Goal: Task Accomplishment & Management: Use online tool/utility

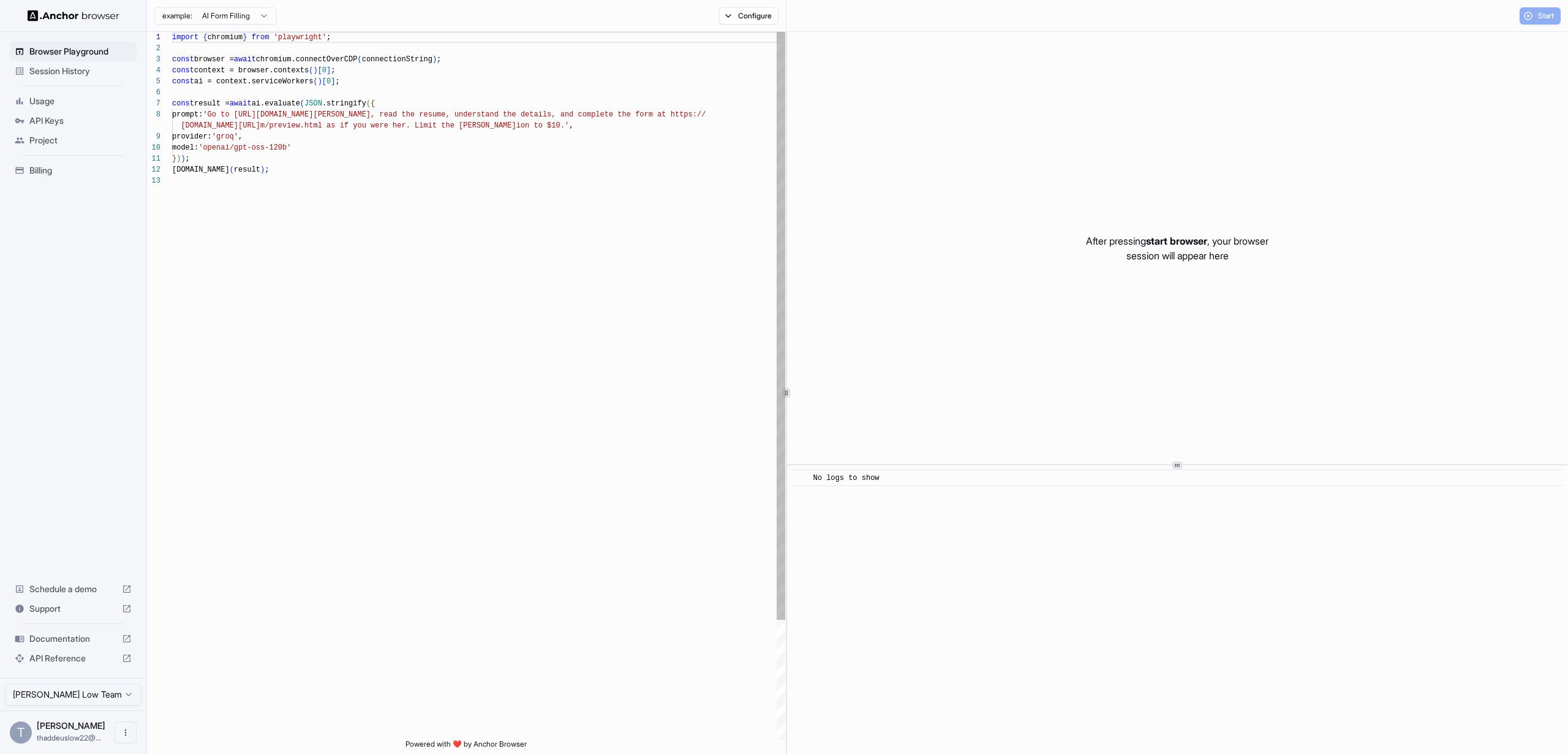
scroll to position [89, 0]
type textarea "**********"
click at [423, 373] on div "import { chromium } from 'playwright' ; const browser = await chromium.connectO…" at bounding box center [478, 457] width 613 height 850
click at [385, 297] on div "import { chromium } from 'playwright' ; const browser = await chromium.connectO…" at bounding box center [478, 457] width 613 height 850
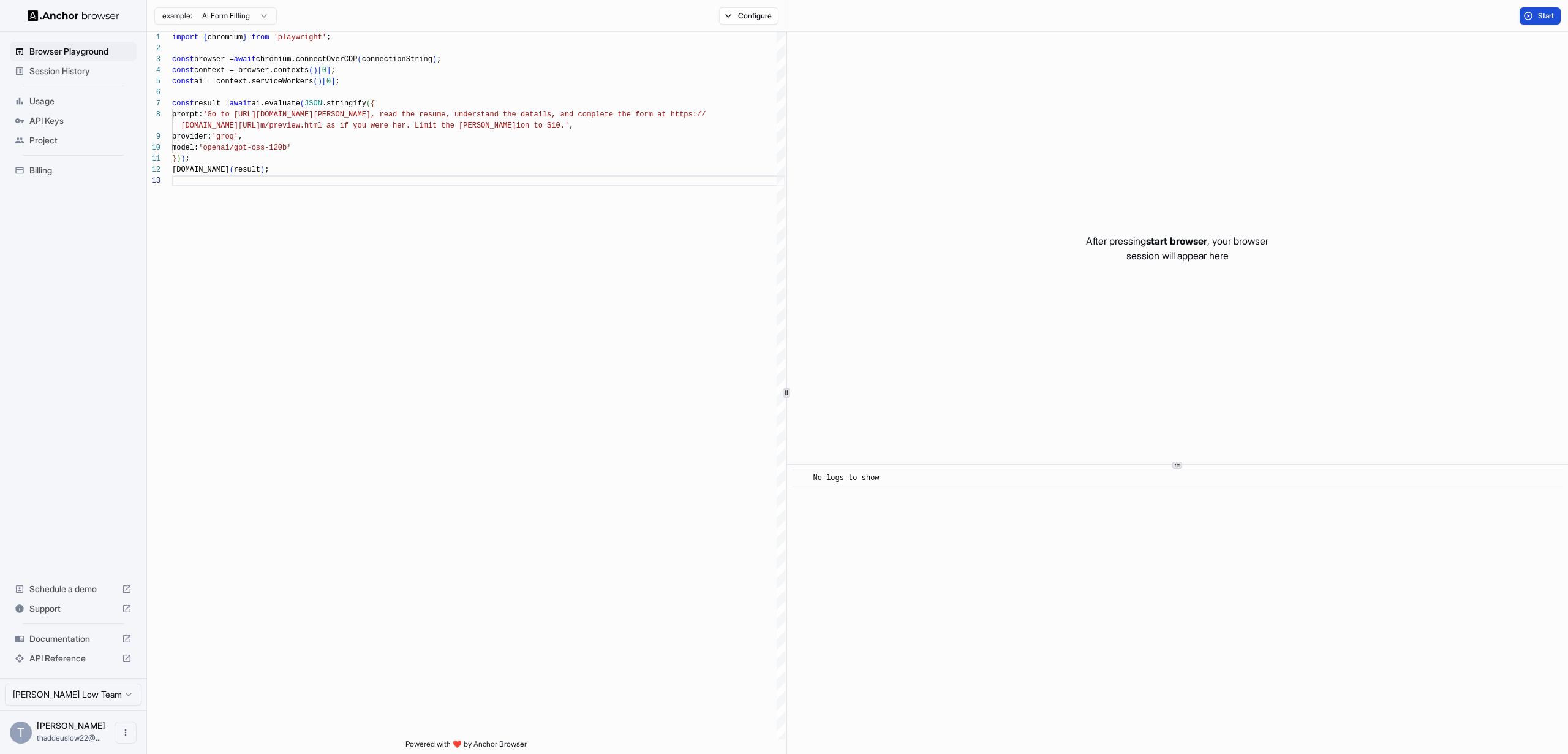
click at [1540, 16] on span "Start" at bounding box center [1547, 16] width 17 height 10
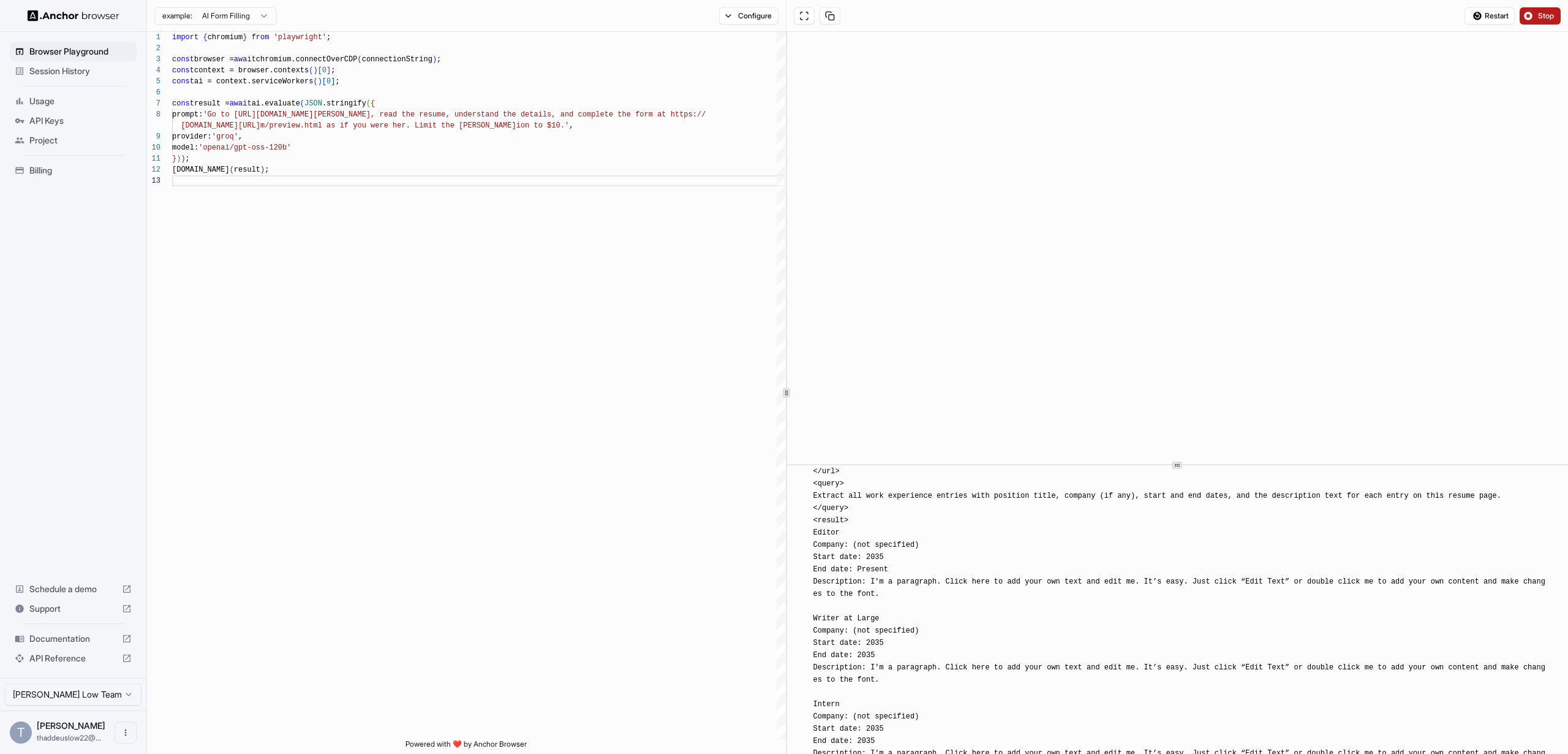
scroll to position [1959, 0]
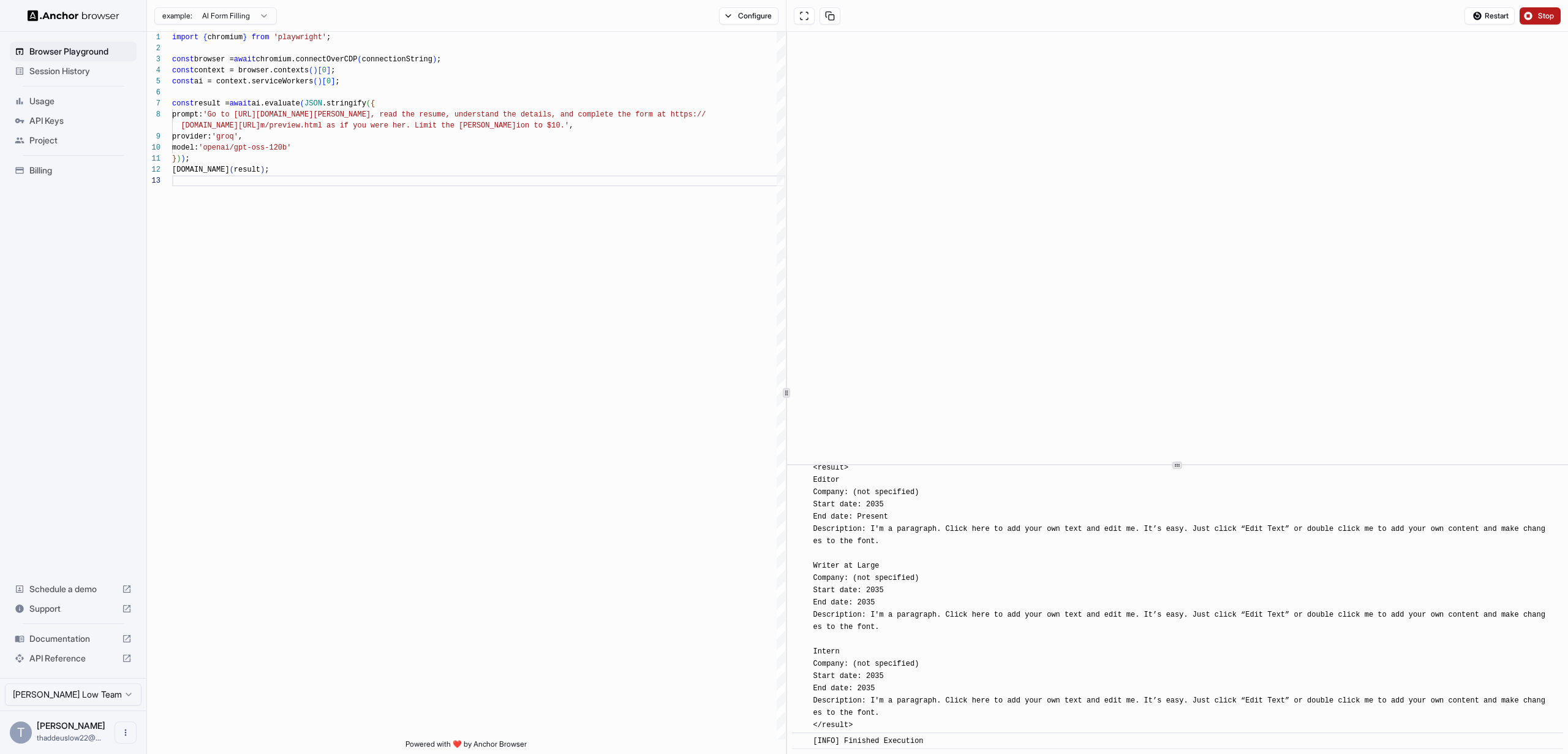
click at [1523, 11] on button "Stop" at bounding box center [1540, 16] width 41 height 17
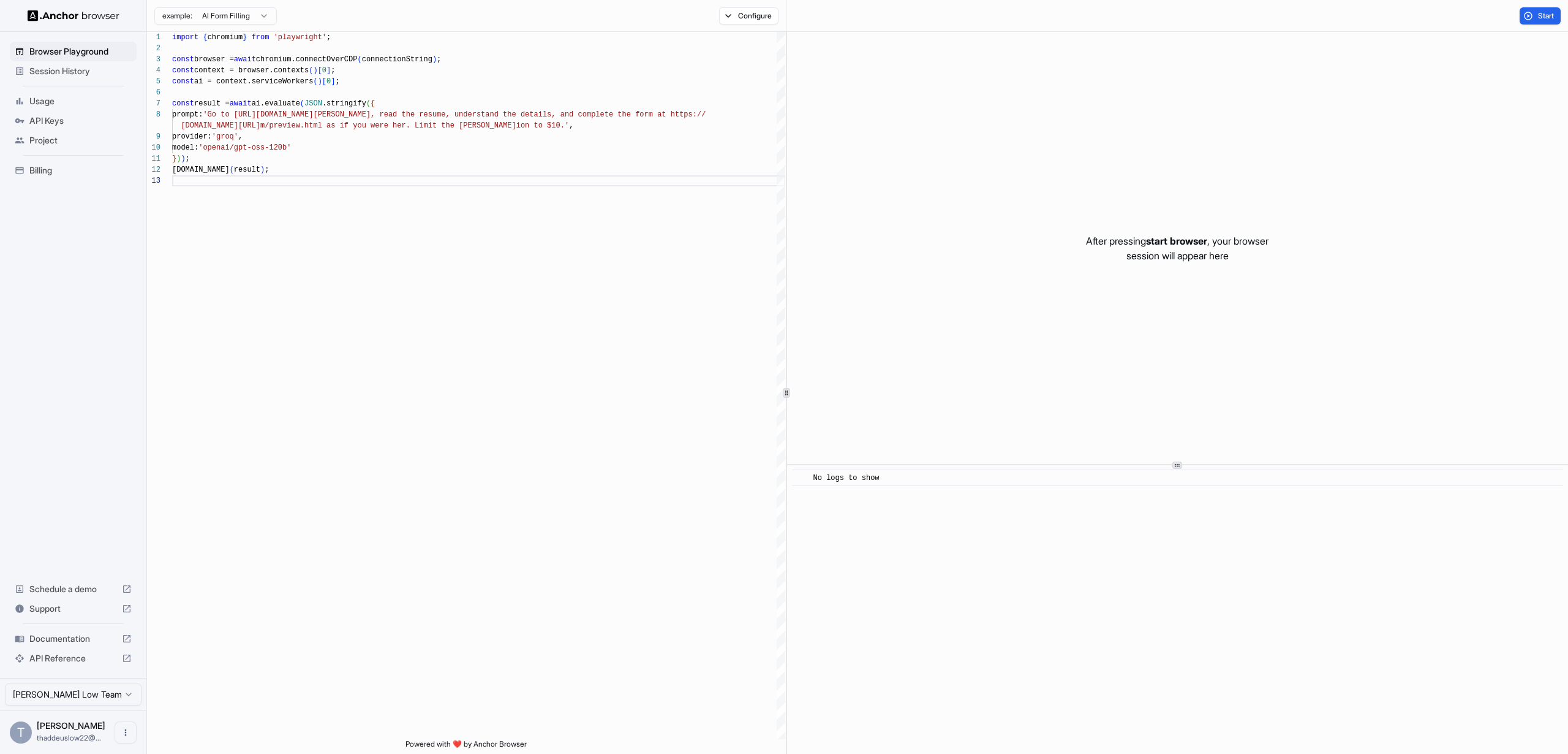
click at [970, 516] on div "​ No logs to show" at bounding box center [1178, 609] width 781 height 288
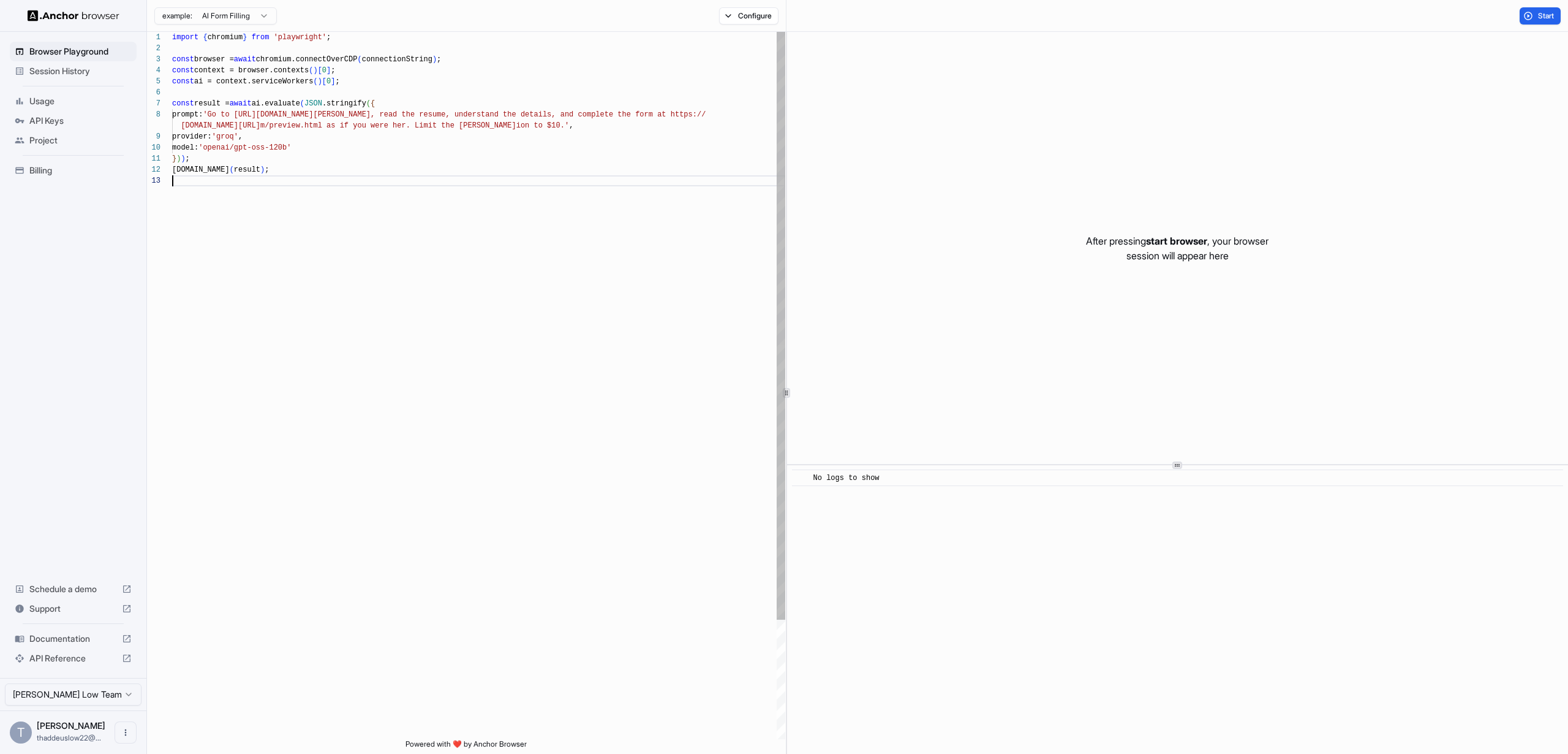
click at [613, 451] on div "import { chromium } from 'playwright' ; const browser = await chromium.connectO…" at bounding box center [478, 457] width 613 height 850
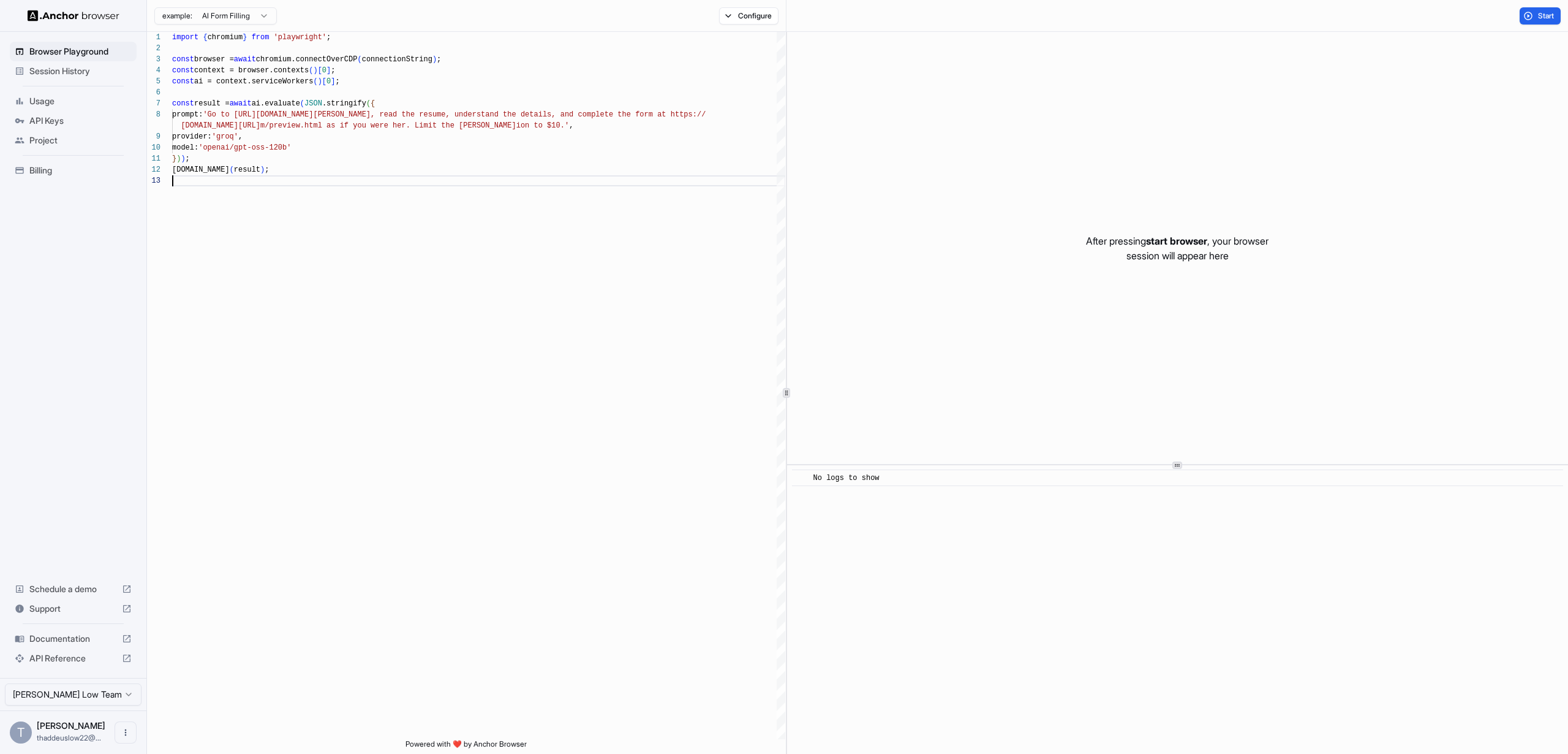
click at [85, 73] on span "Session History" at bounding box center [80, 71] width 102 height 12
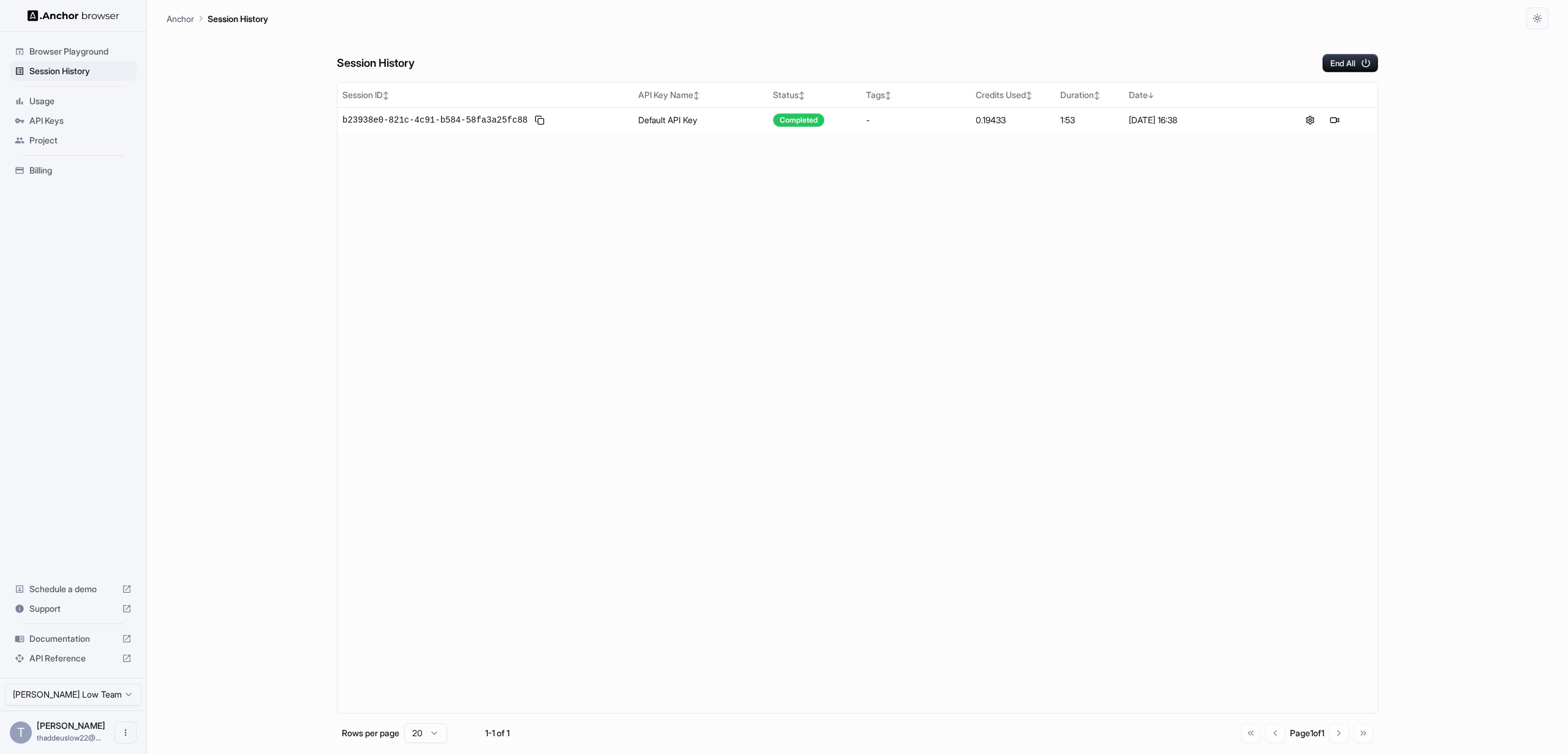
click at [64, 110] on div "Usage" at bounding box center [74, 101] width 127 height 19
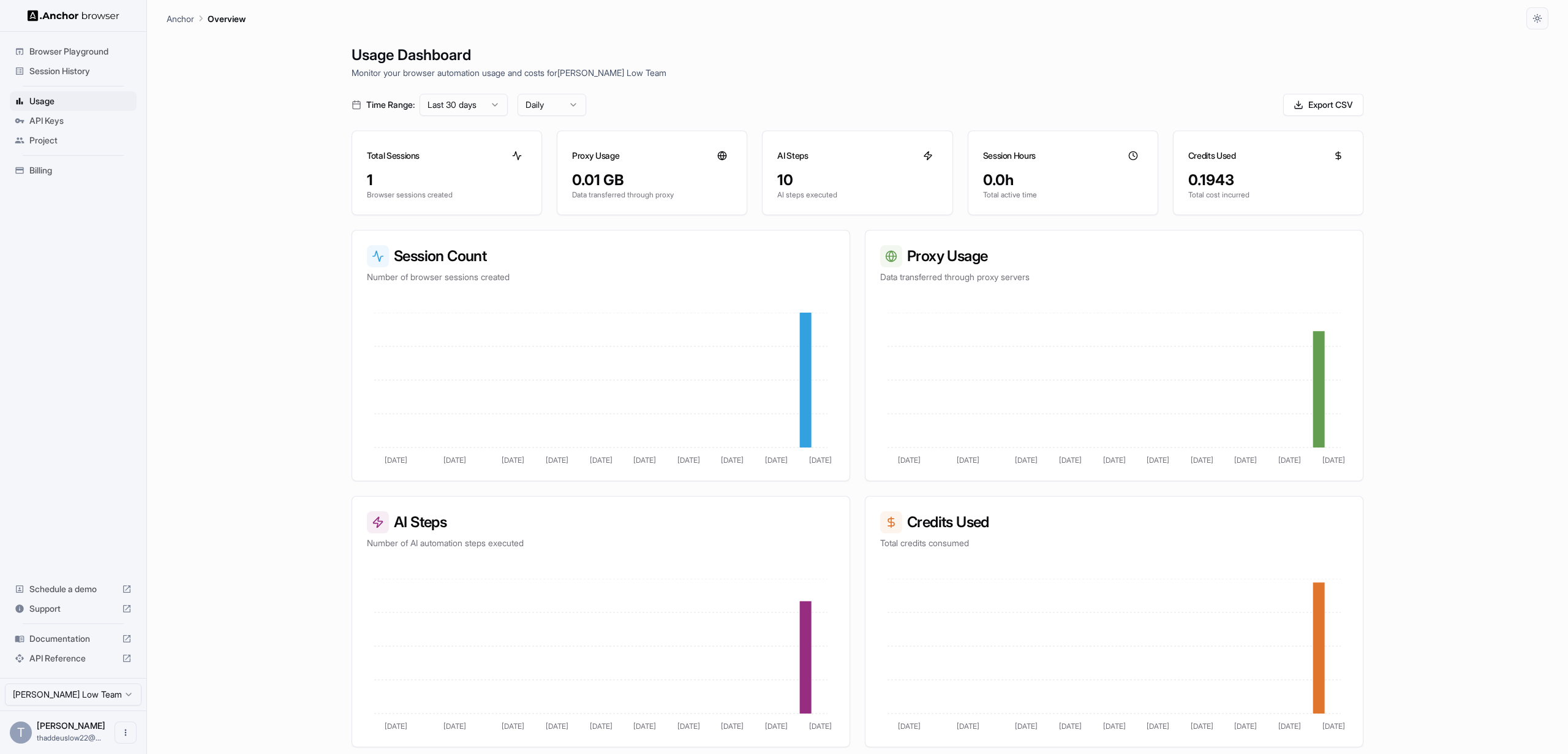
click at [57, 114] on span "API Keys" at bounding box center [80, 120] width 102 height 12
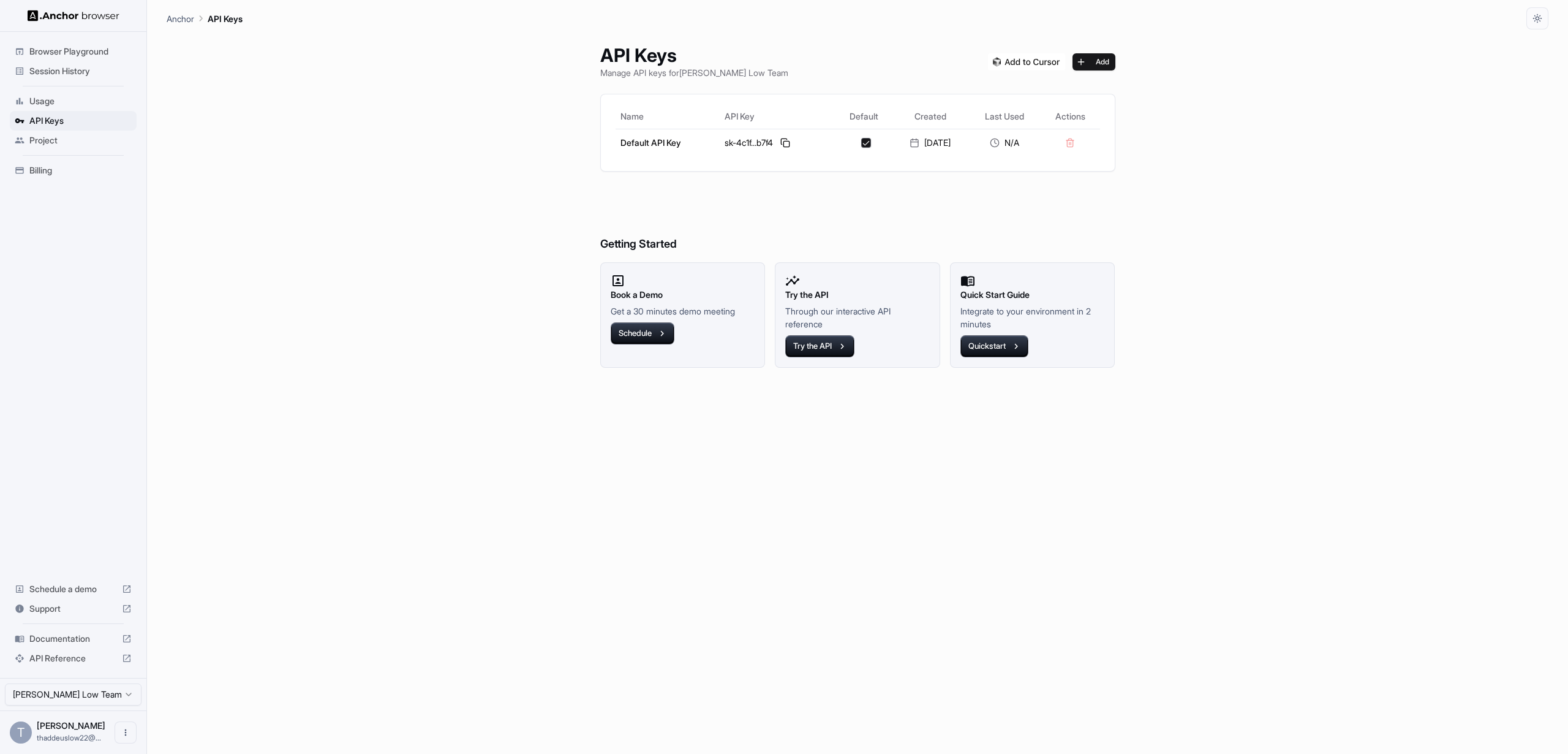
click at [61, 141] on span "Project" at bounding box center [80, 140] width 102 height 12
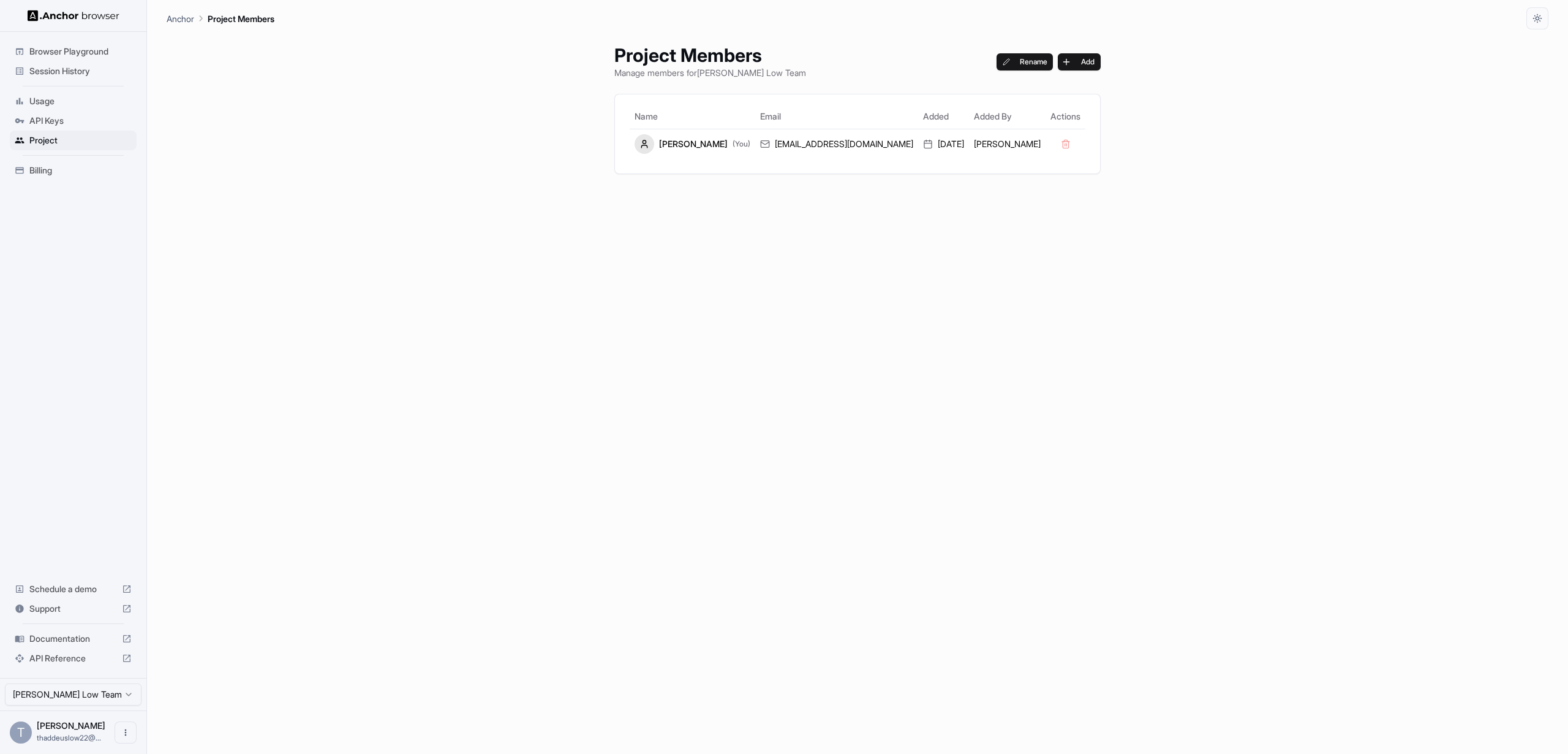
click at [59, 161] on li "Billing" at bounding box center [74, 170] width 127 height 19
click at [30, 166] on span "Billing" at bounding box center [80, 170] width 102 height 12
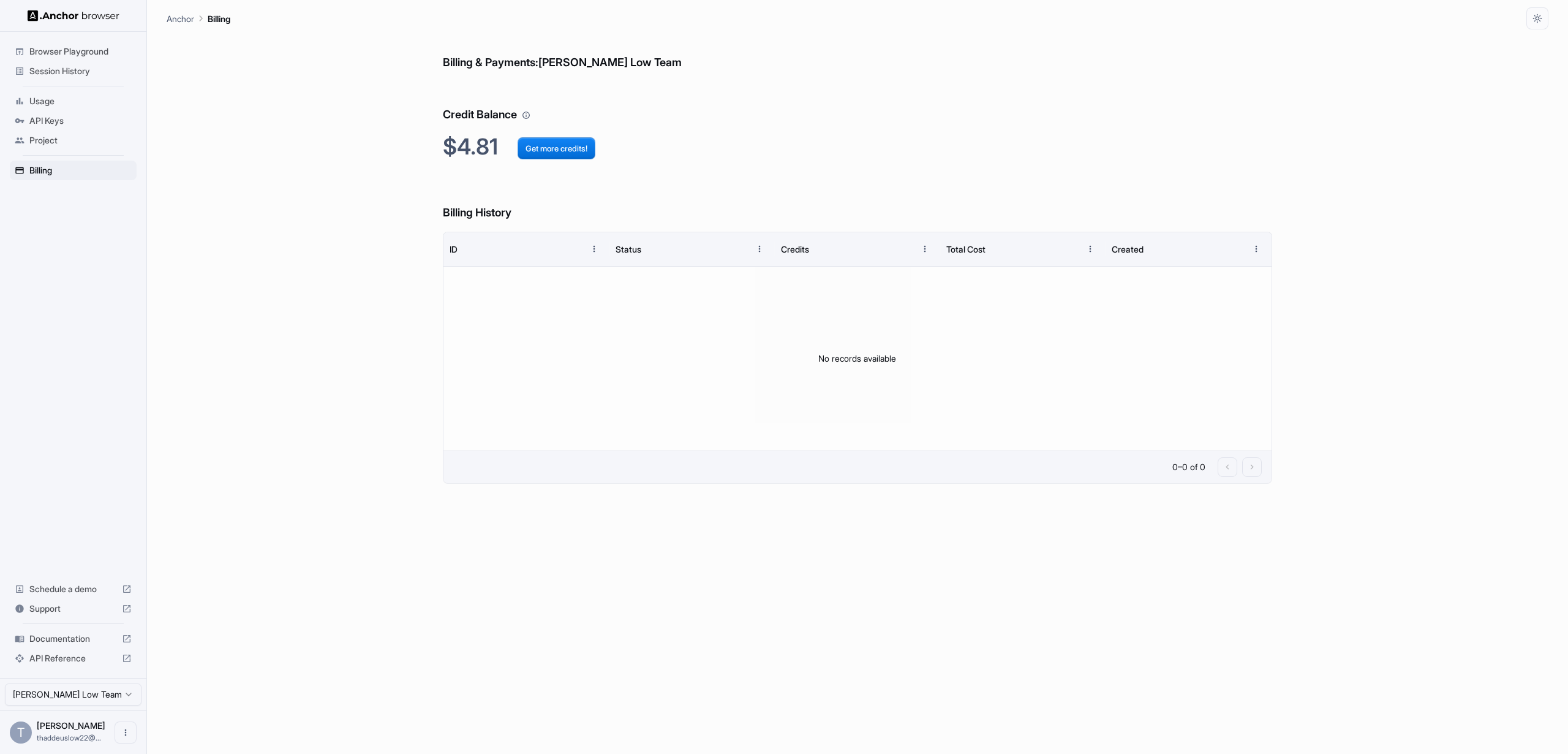
click at [57, 131] on div "Project" at bounding box center [74, 140] width 127 height 19
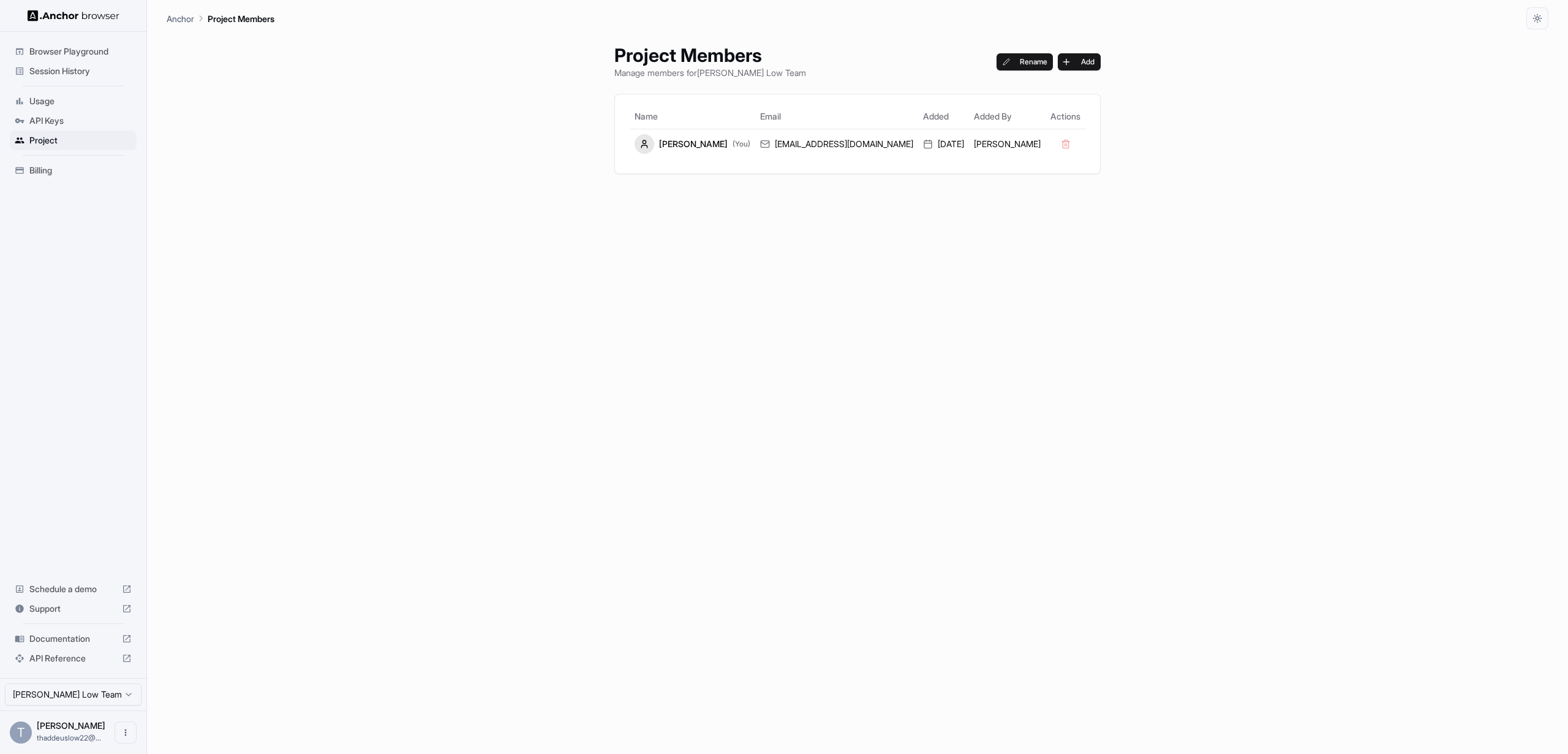
click at [60, 114] on span "API Keys" at bounding box center [80, 120] width 102 height 12
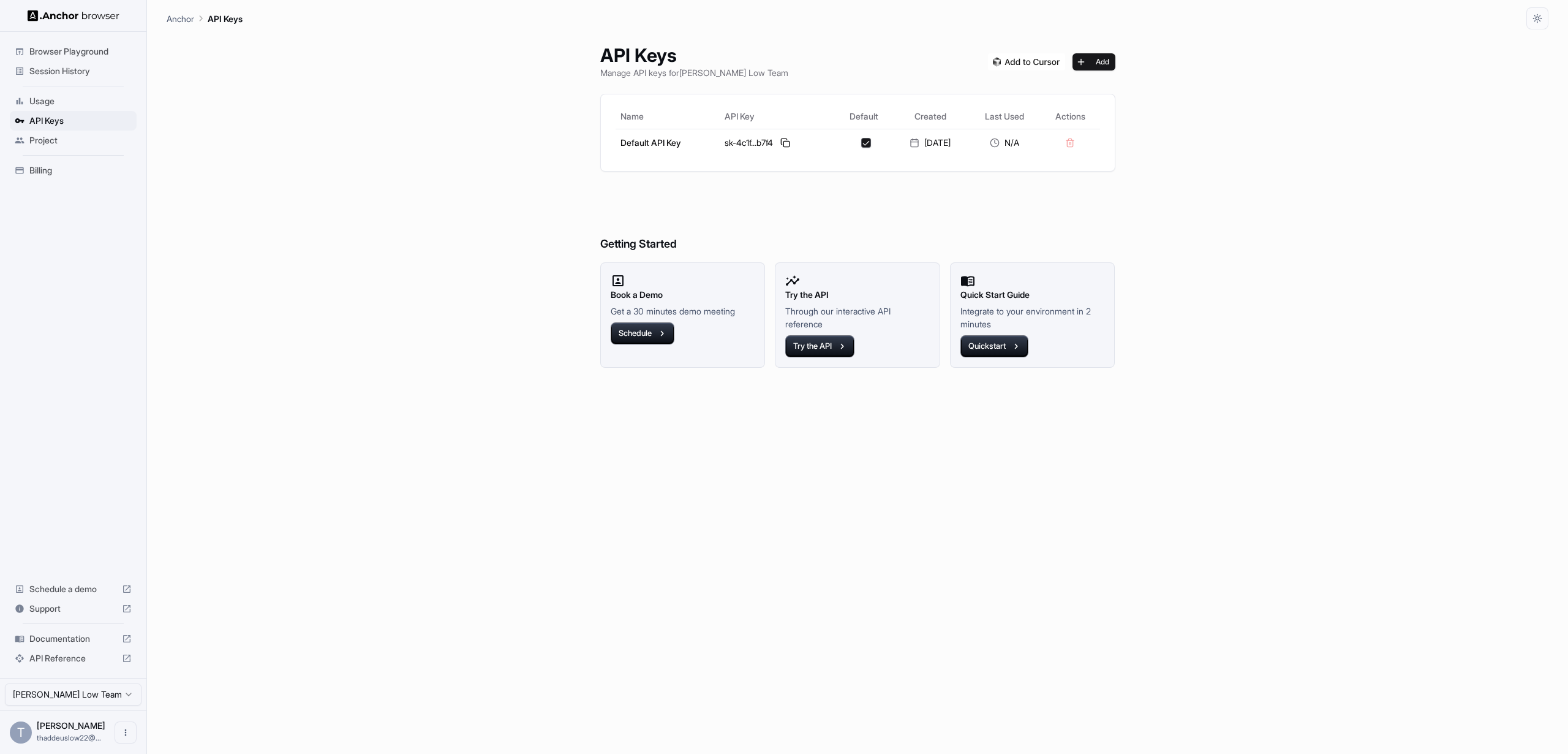
click at [63, 101] on span "Usage" at bounding box center [80, 101] width 102 height 12
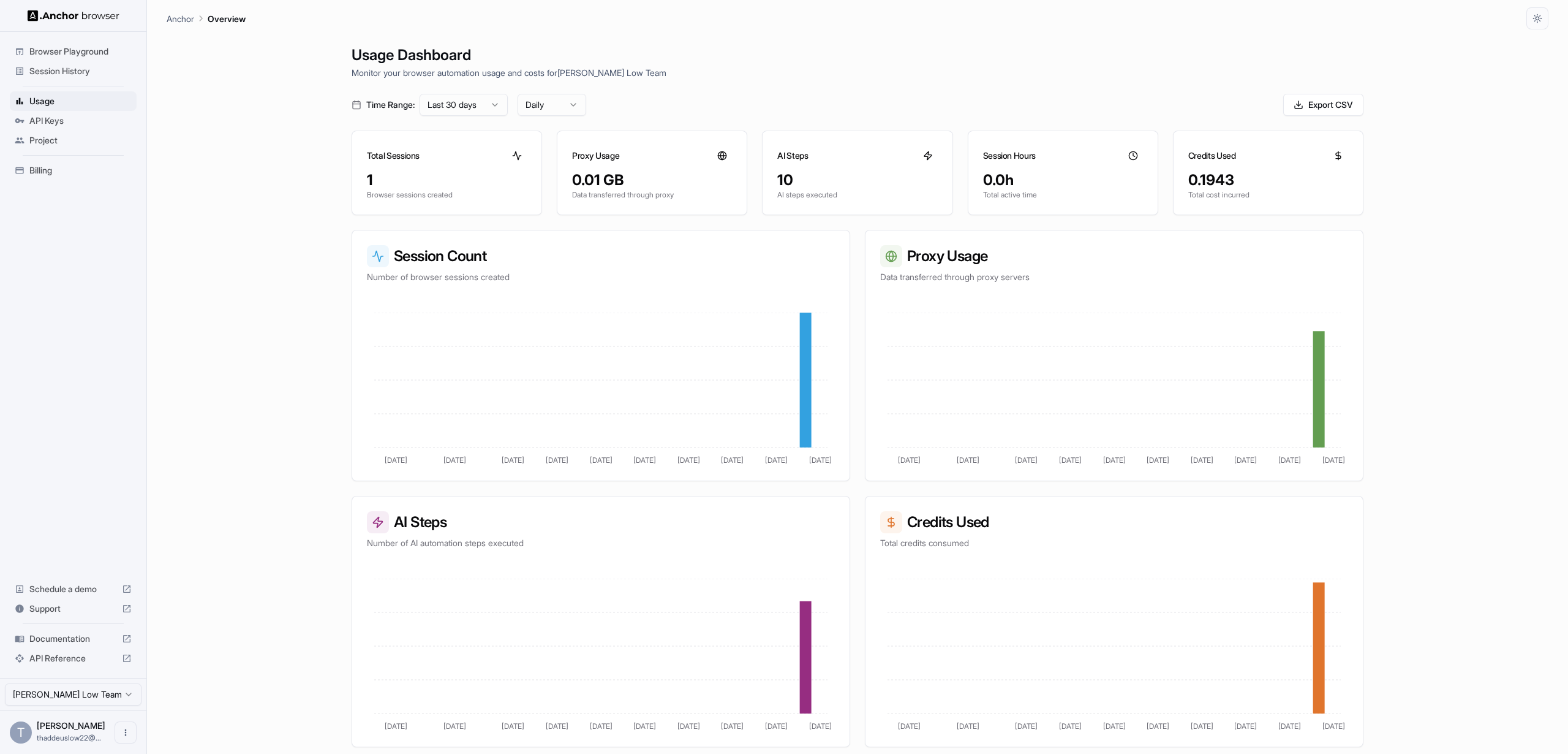
click at [63, 119] on span "API Keys" at bounding box center [80, 120] width 102 height 12
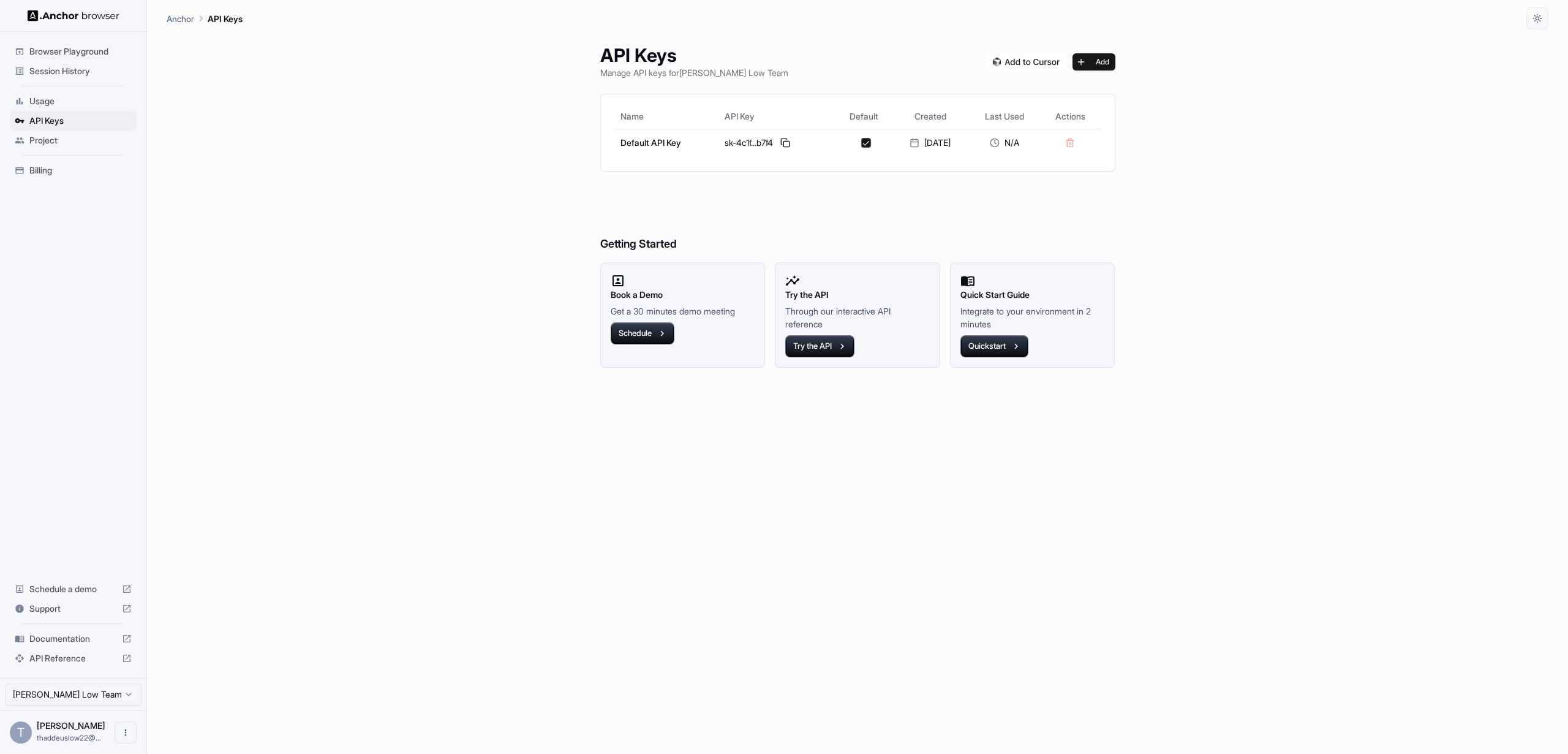
click at [73, 94] on div "Usage" at bounding box center [74, 101] width 127 height 19
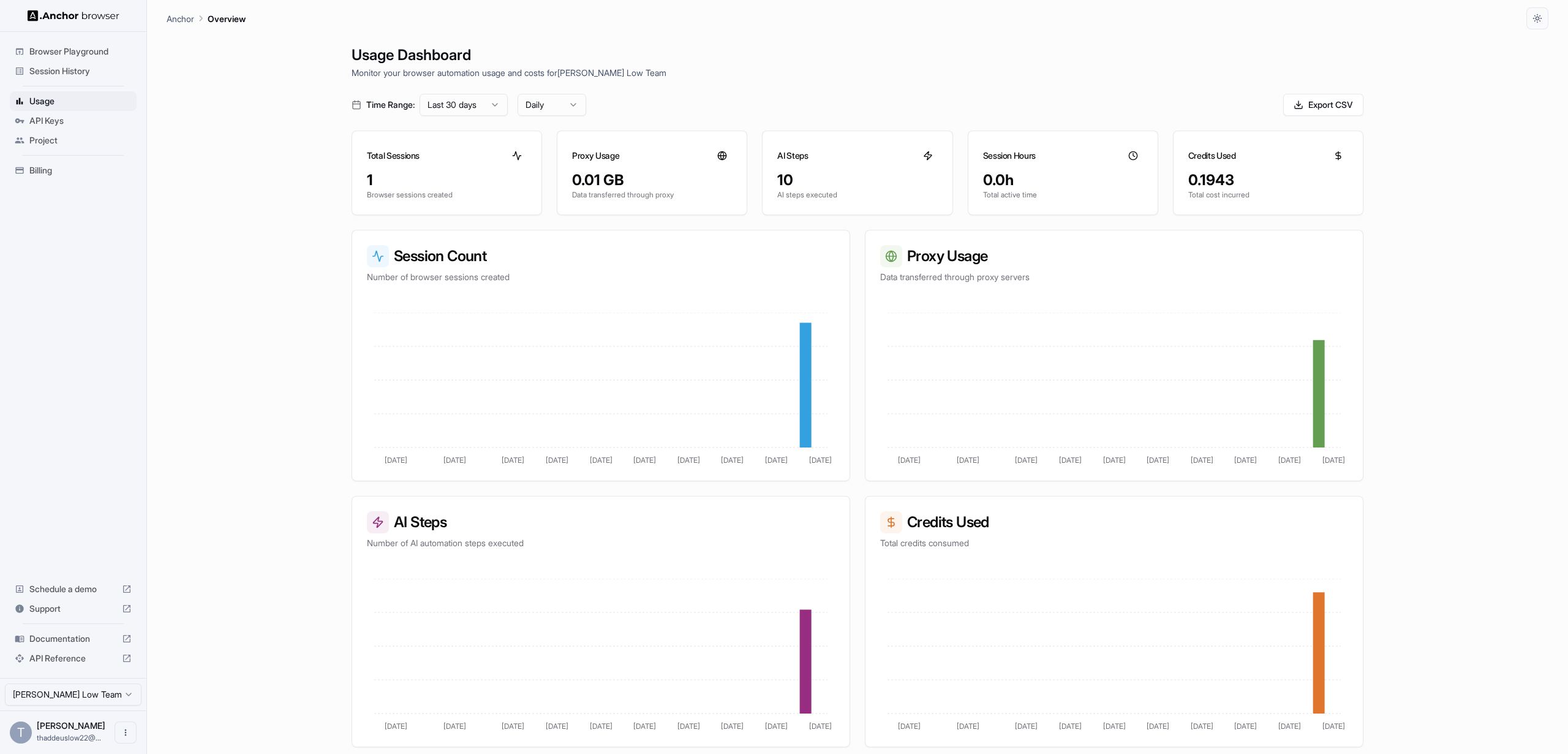
click at [85, 71] on span "Session History" at bounding box center [80, 71] width 102 height 12
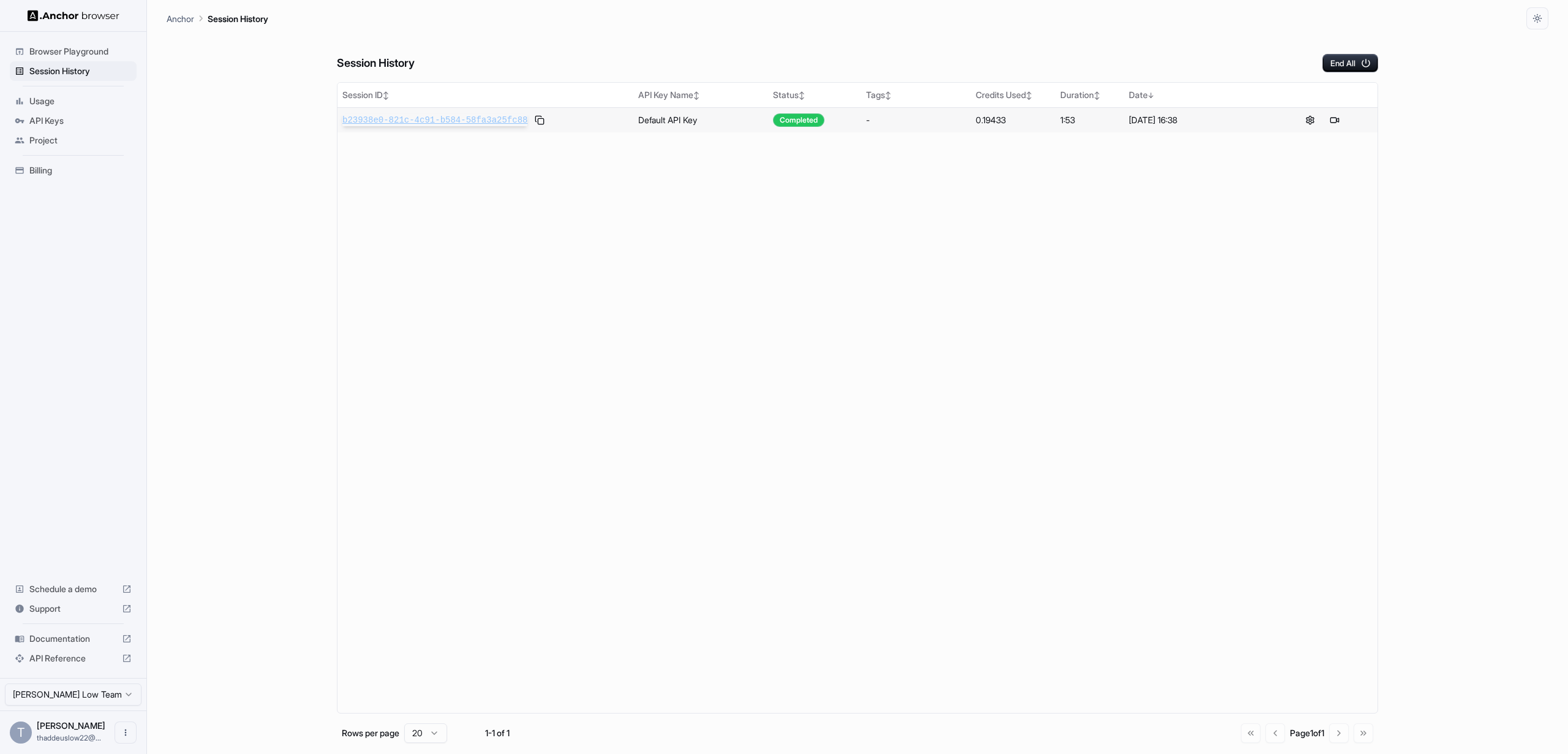
click at [478, 114] on span "b23938e0-821c-4c91-b584-58fa3a25fc88" at bounding box center [435, 120] width 185 height 12
